Goal: Task Accomplishment & Management: Manage account settings

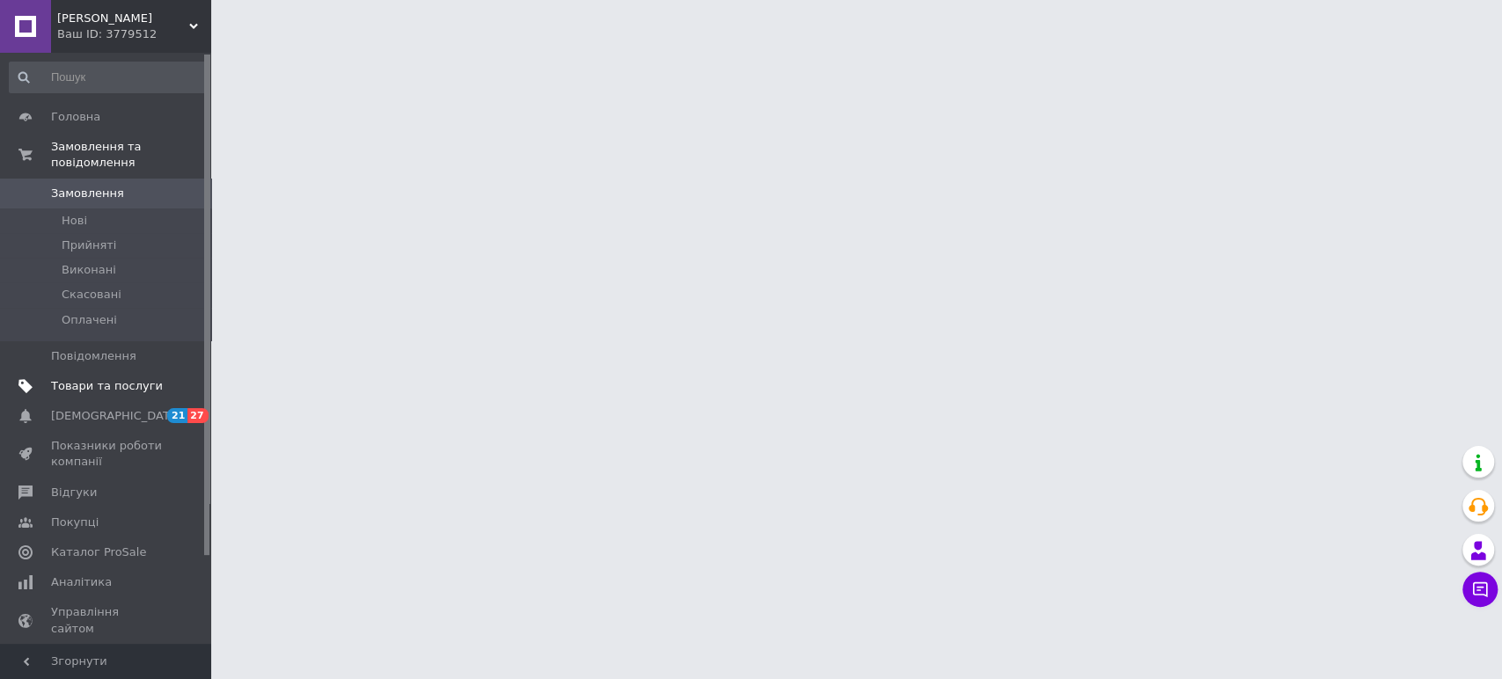
click at [106, 378] on span "Товари та послуги" at bounding box center [107, 386] width 112 height 16
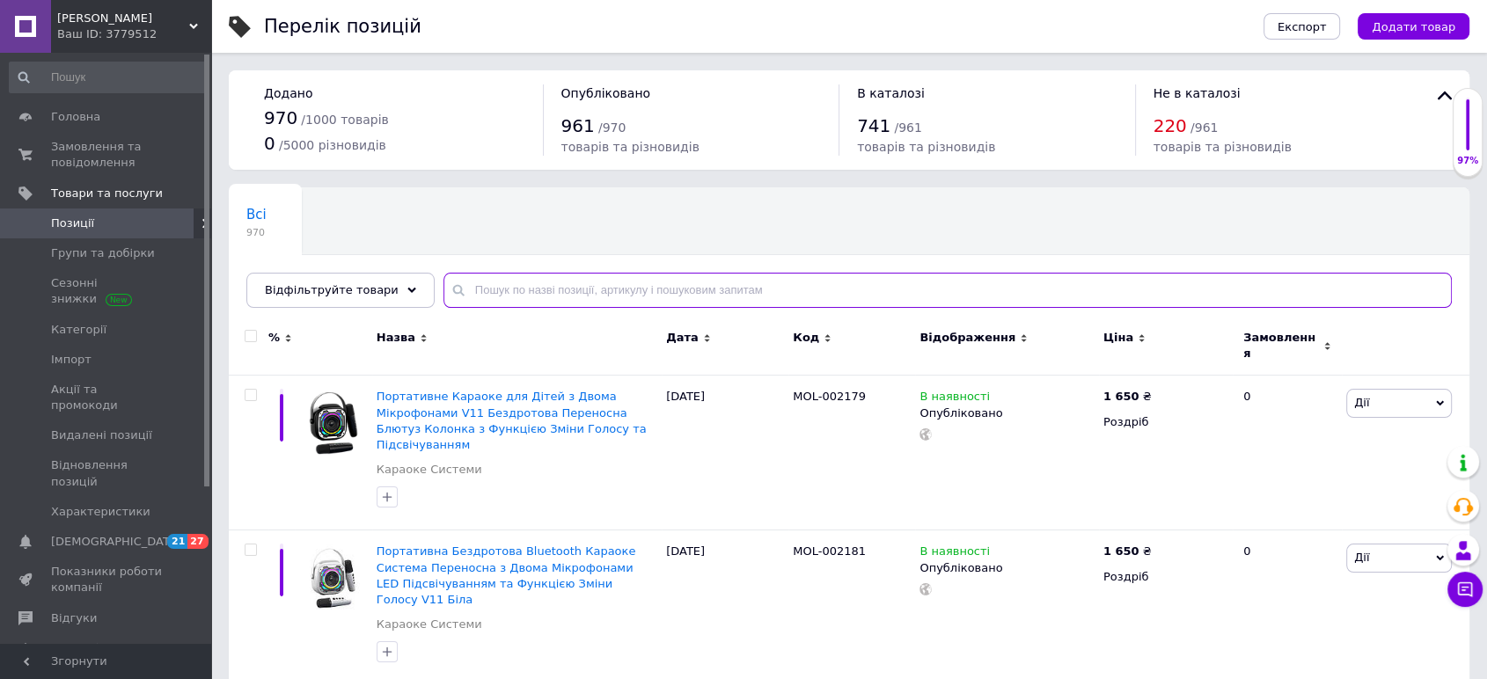
click at [690, 295] on input "text" at bounding box center [947, 290] width 1008 height 35
type input "чика"
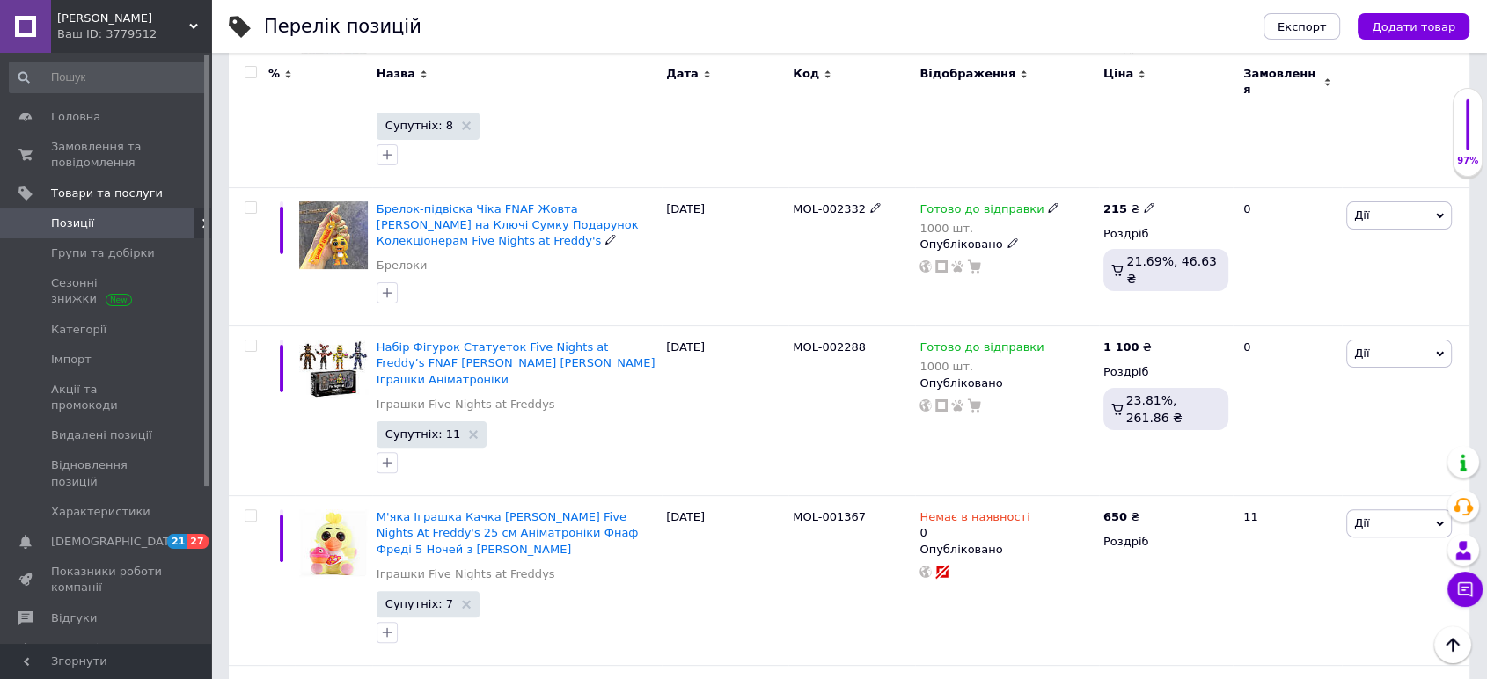
scroll to position [390, 0]
click at [1035, 509] on icon at bounding box center [1040, 514] width 11 height 11
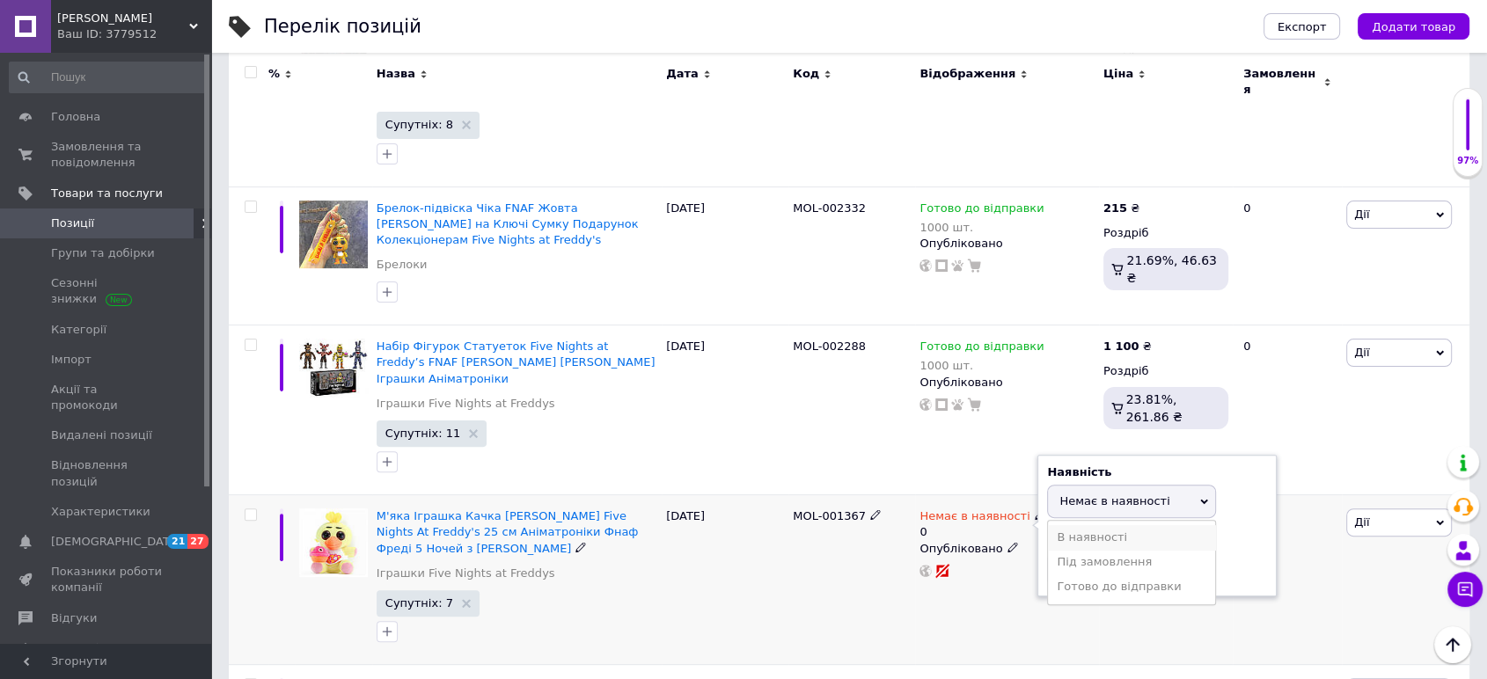
click at [1112, 525] on li "В наявності" at bounding box center [1131, 537] width 167 height 25
click at [1112, 552] on input "0" at bounding box center [1114, 569] width 134 height 35
type input "1000"
click at [1029, 591] on div "Немає в наявності 0 Наявність В наявності Немає в наявності Під замовлення Гото…" at bounding box center [1007, 580] width 184 height 170
